Goal: Task Accomplishment & Management: Manage account settings

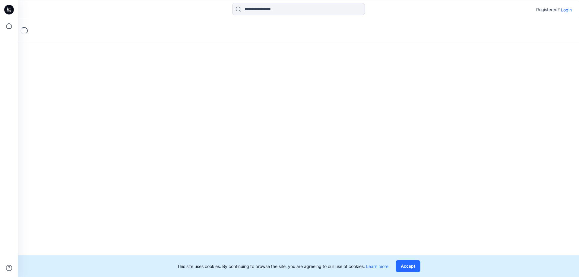
click at [564, 11] on p "Login" at bounding box center [566, 10] width 11 height 6
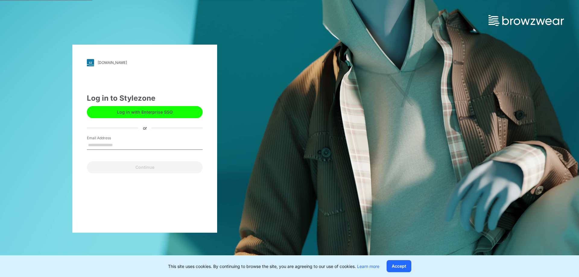
click at [137, 141] on input "Email Address" at bounding box center [145, 145] width 116 height 9
click at [114, 144] on input "Email Address" at bounding box center [145, 145] width 116 height 9
click at [93, 146] on input "Email Address" at bounding box center [145, 145] width 116 height 9
click at [278, 160] on div "[DOMAIN_NAME] Loading... Log in to Stylezone Log in with Enterprise SSO or Emai…" at bounding box center [144, 138] width 289 height 277
click at [120, 144] on input "Email Address" at bounding box center [145, 145] width 116 height 9
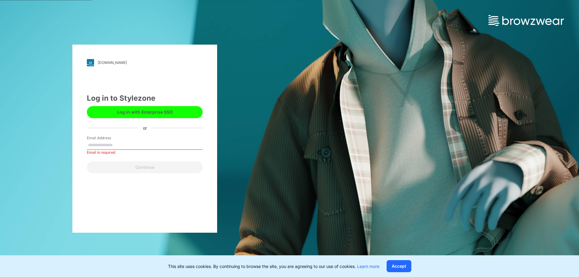
click at [94, 145] on input "Email Address" at bounding box center [145, 145] width 116 height 9
